Goal: Task Accomplishment & Management: Manage account settings

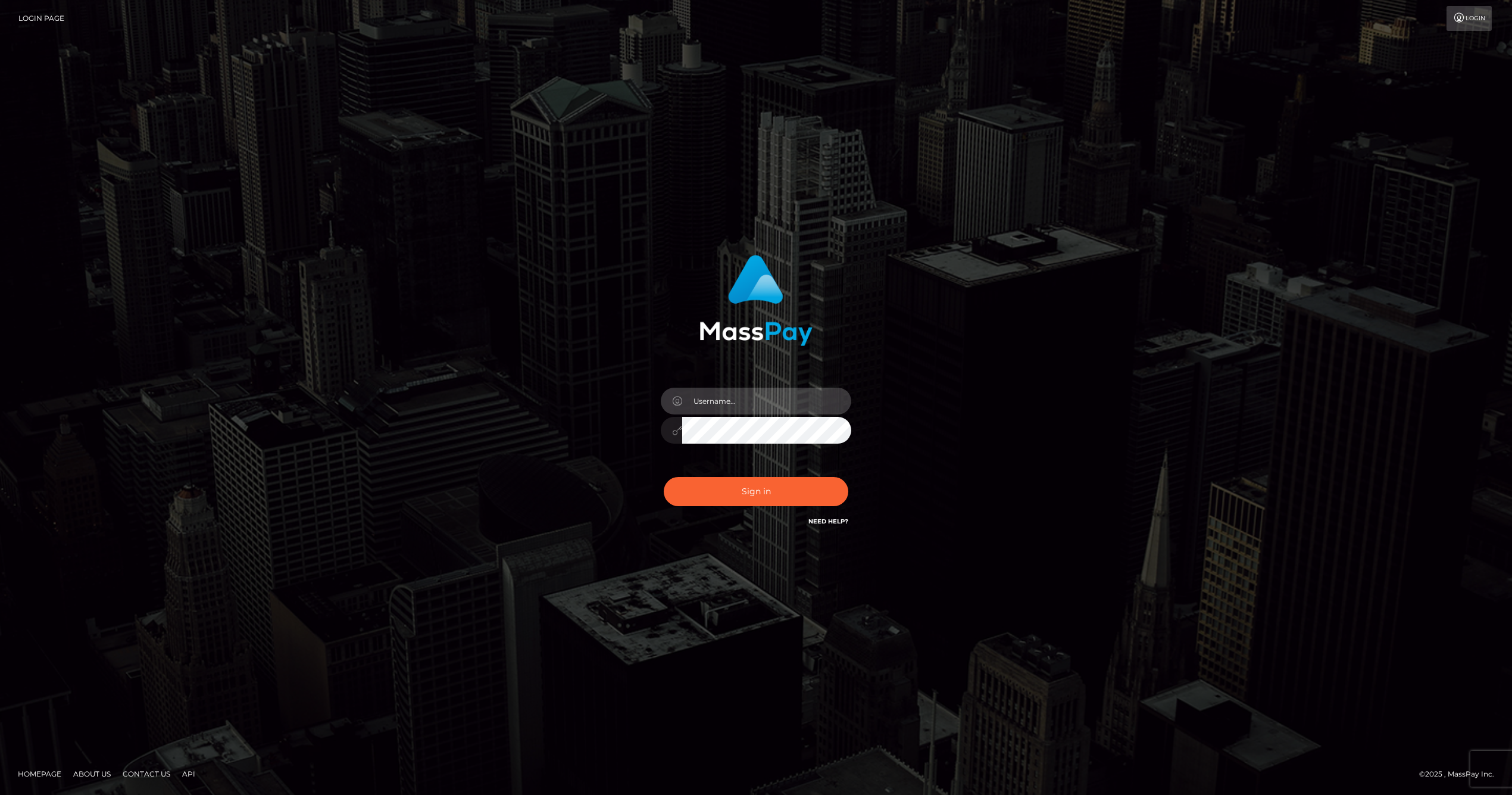
drag, startPoint x: 726, startPoint y: 403, endPoint x: 742, endPoint y: 414, distance: 19.4
click at [727, 404] on input "text" at bounding box center [767, 401] width 169 height 27
type input "ollie.fanvue"
click at [754, 406] on input "text" at bounding box center [767, 401] width 169 height 27
type input "ollie.fanvue"
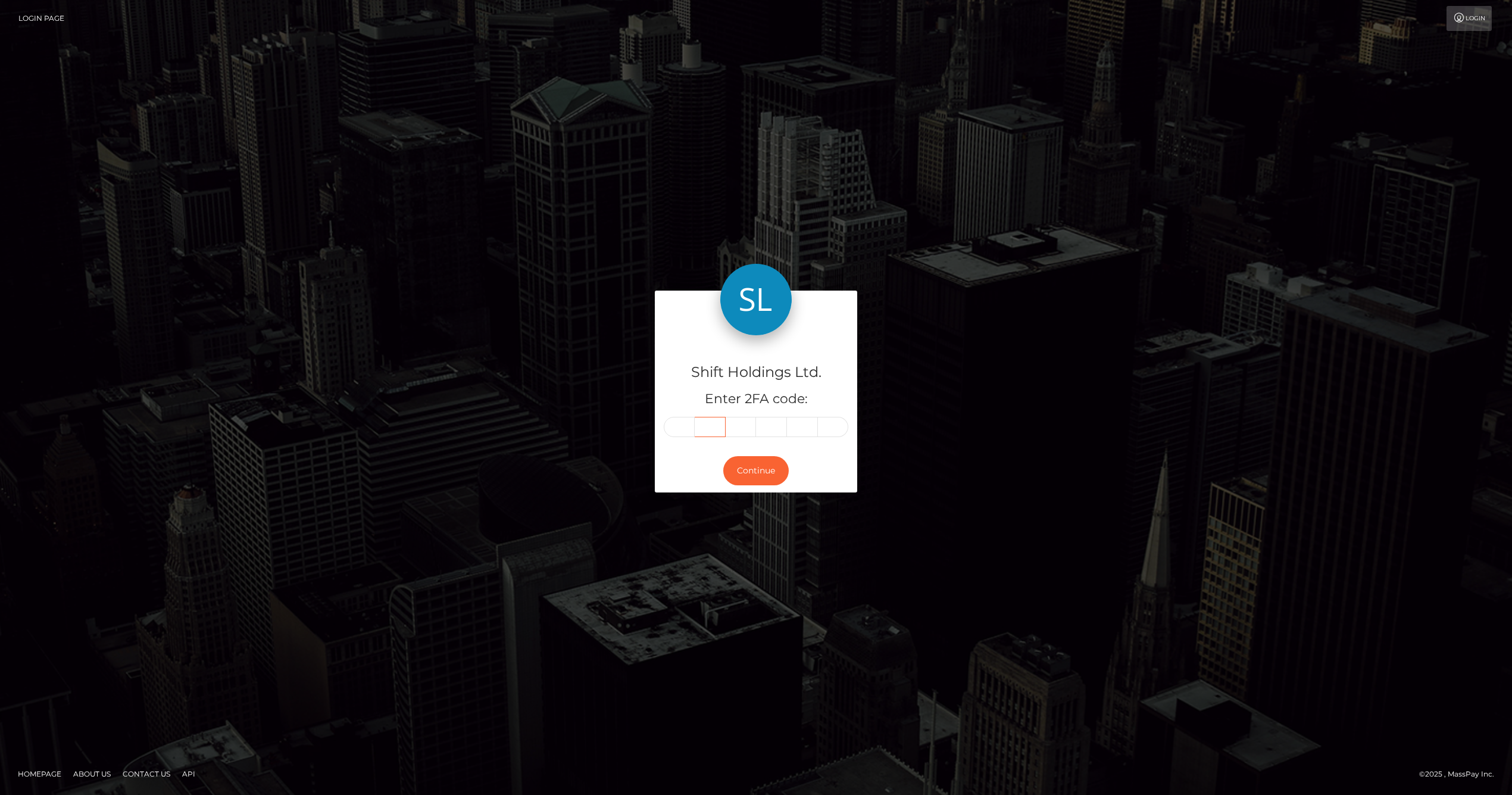
type input "4"
type input "2"
type input "1"
type input "4"
type input "7"
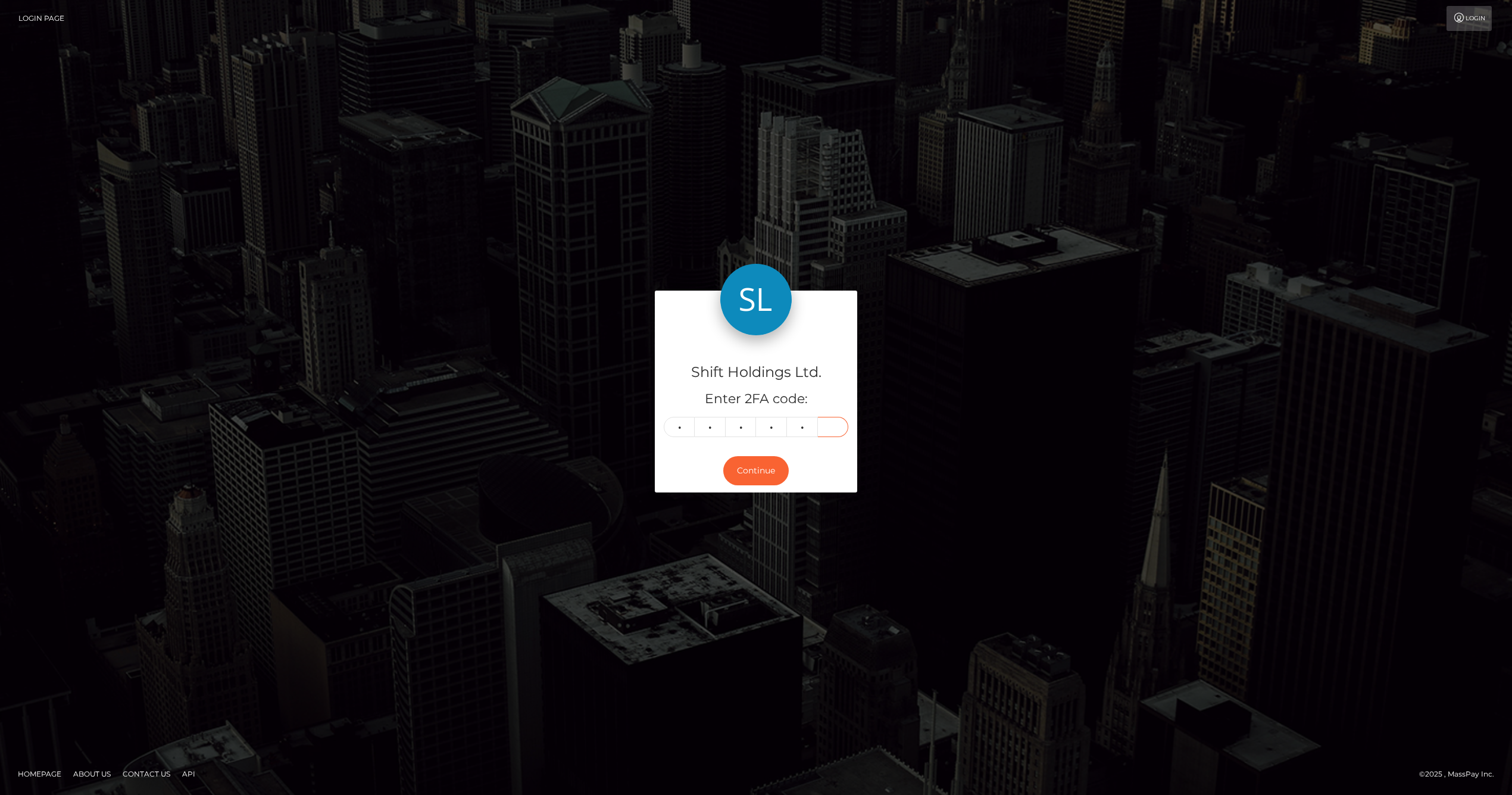
type input "1"
